Goal: Browse casually: Explore the website without a specific task or goal

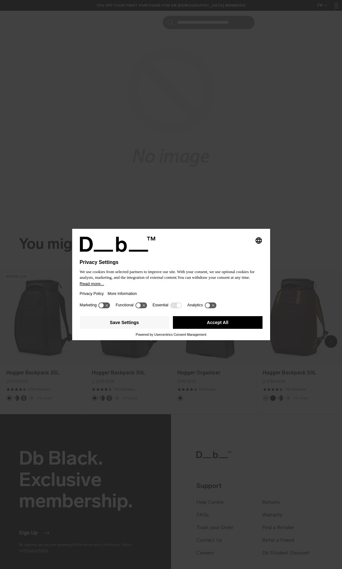
scroll to position [127, 0]
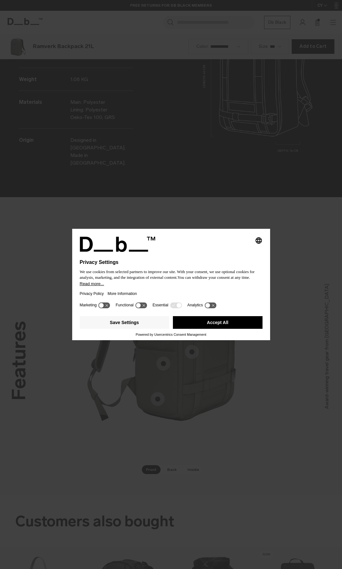
scroll to position [1138, 0]
